Goal: Submit feedback/report problem

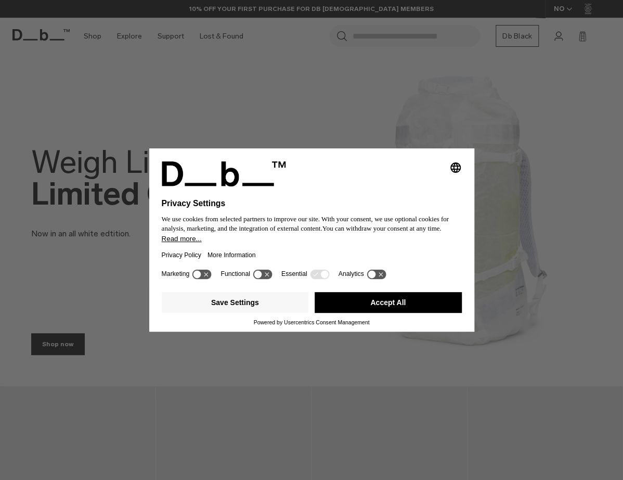
click at [370, 295] on button "Accept All" at bounding box center [388, 302] width 147 height 21
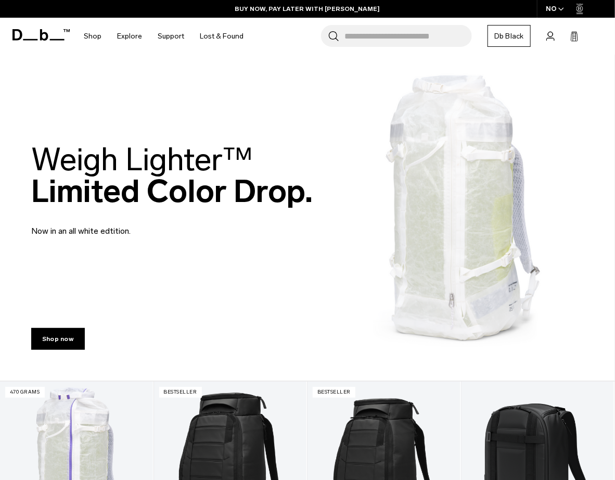
click at [561, 10] on icon "button" at bounding box center [561, 9] width 5 height 3
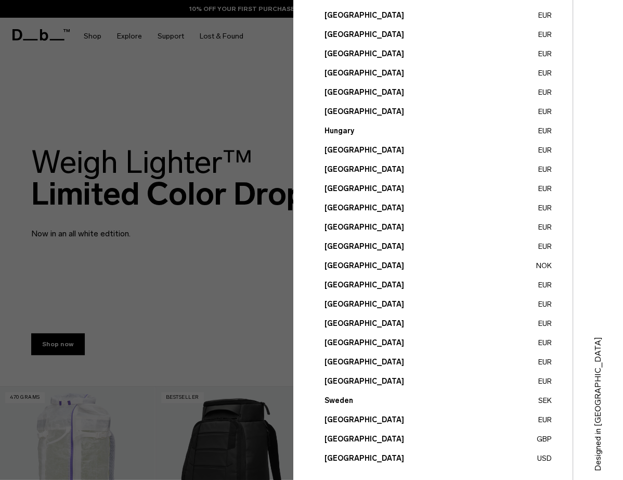
scroll to position [236, 0]
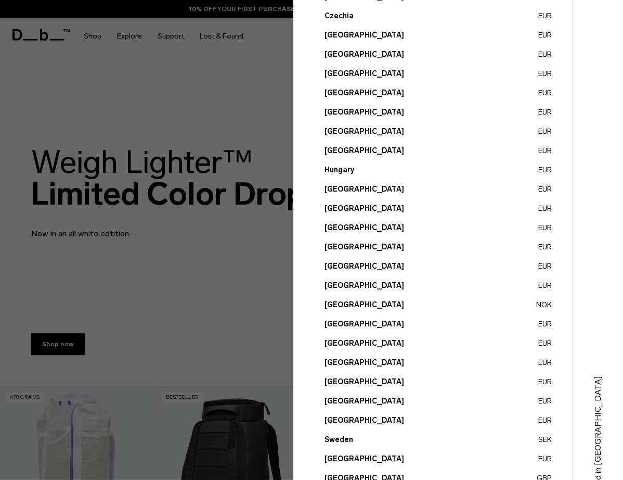
click at [344, 303] on button "Norway NOK" at bounding box center [438, 304] width 227 height 11
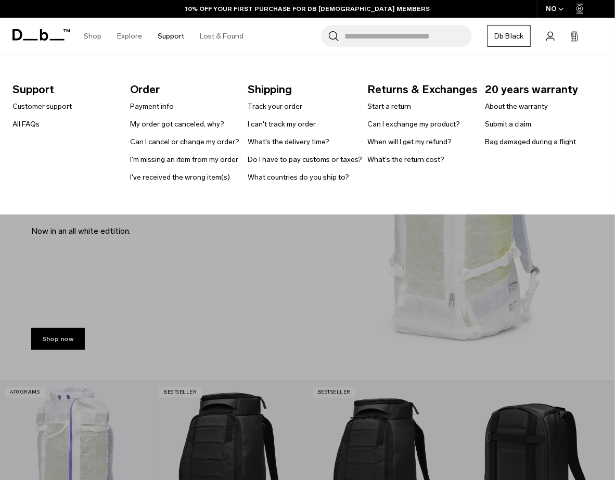
click at [166, 33] on link "Support" at bounding box center [171, 36] width 27 height 37
click at [502, 125] on link "Submit a claim" at bounding box center [508, 124] width 46 height 11
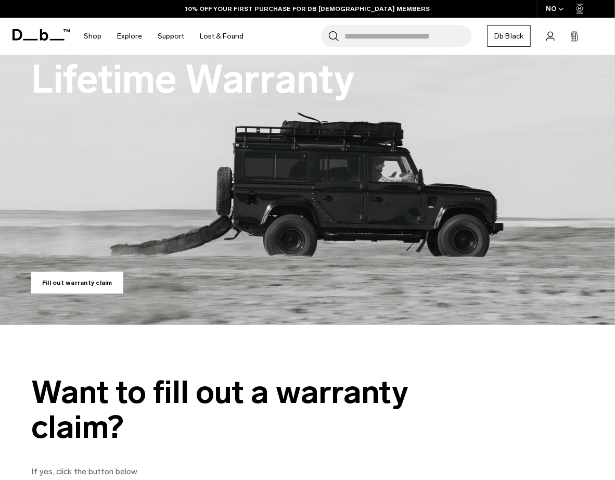
scroll to position [208, 0]
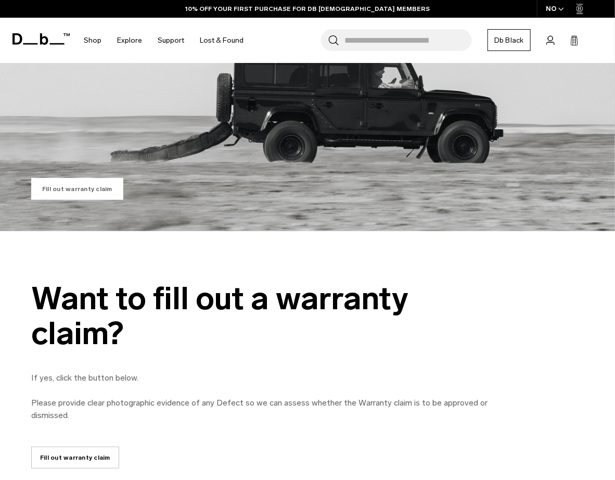
click at [72, 190] on link "Fill out warranty claim" at bounding box center [77, 189] width 92 height 22
